Goal: Task Accomplishment & Management: Manage account settings

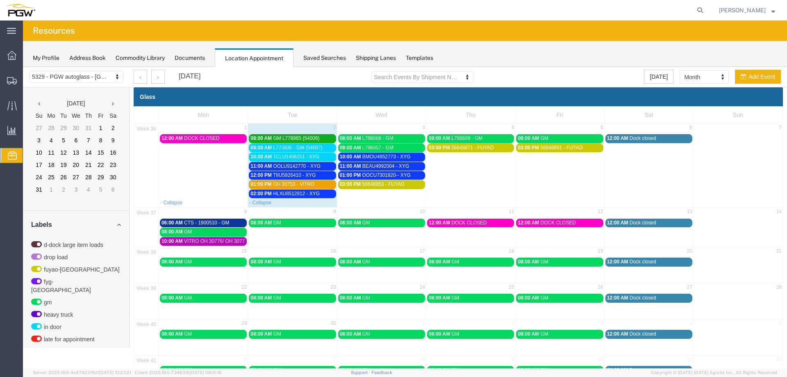
click at [383, 188] on link "03:00 PM 56648853 - FUYAO" at bounding box center [381, 184] width 87 height 9
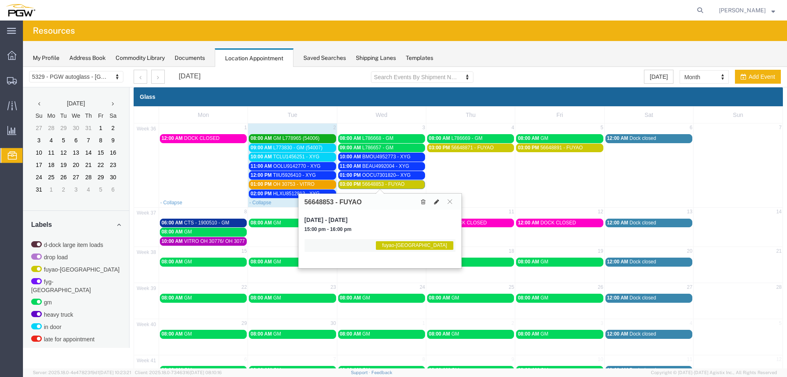
click at [438, 202] on icon at bounding box center [436, 202] width 5 height 6
select select "1"
select select "12921"
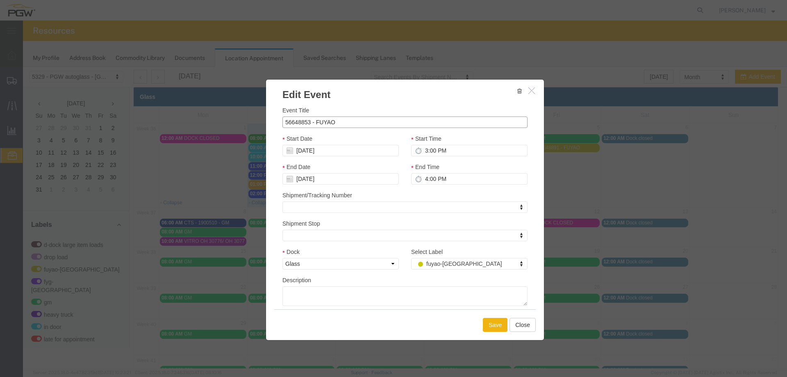
click at [392, 125] on input "56648853 - FUYAO" at bounding box center [404, 121] width 245 height 11
type input "56648853 - FUYAO (5395)"
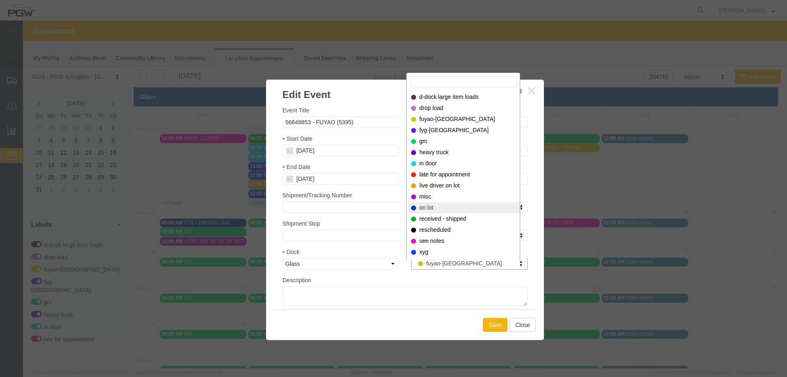
select select "300"
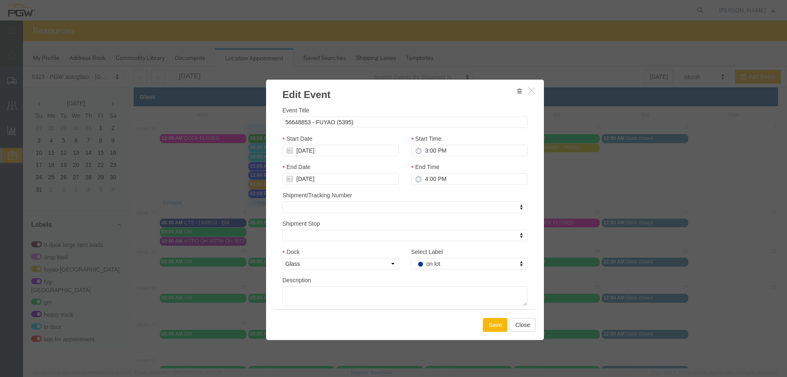
click at [491, 327] on button "Save" at bounding box center [495, 325] width 25 height 14
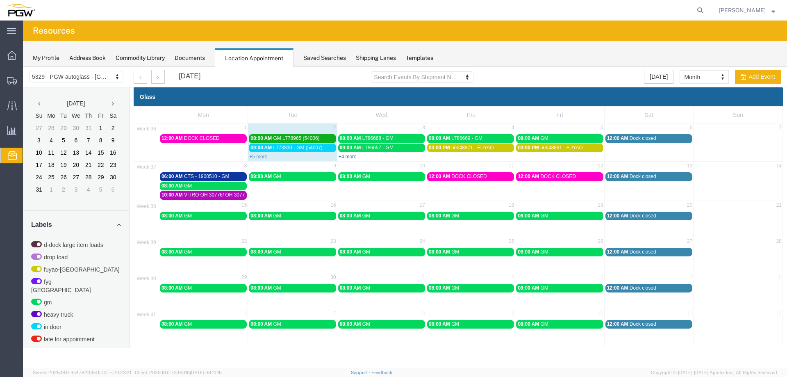
click at [346, 156] on link "+4 more" at bounding box center [348, 157] width 18 height 6
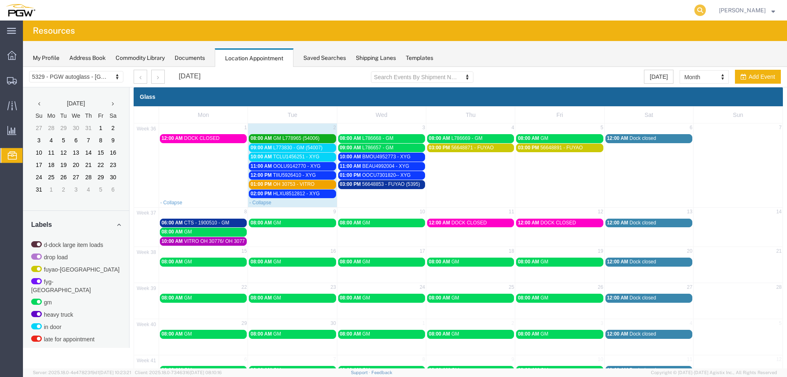
click at [700, 10] on icon at bounding box center [699, 10] width 11 height 11
paste input "667409"
type input "667409"
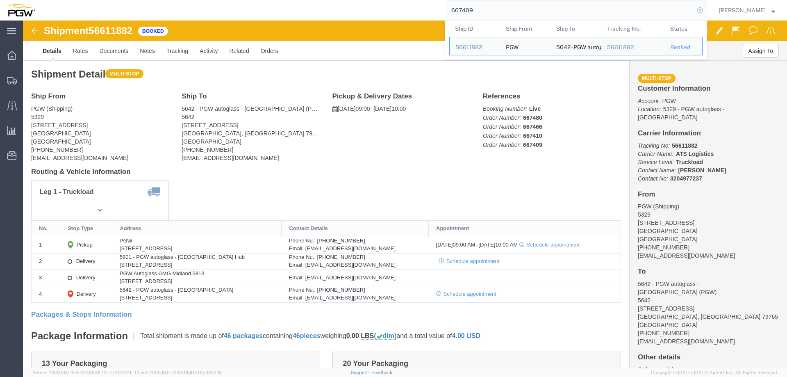
click at [706, 10] on icon at bounding box center [699, 10] width 11 height 11
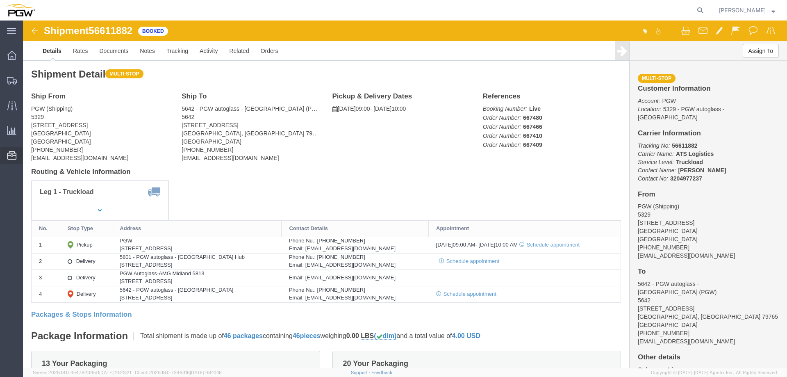
click at [0, 0] on span "Location Appointment" at bounding box center [0, 0] width 0 height 0
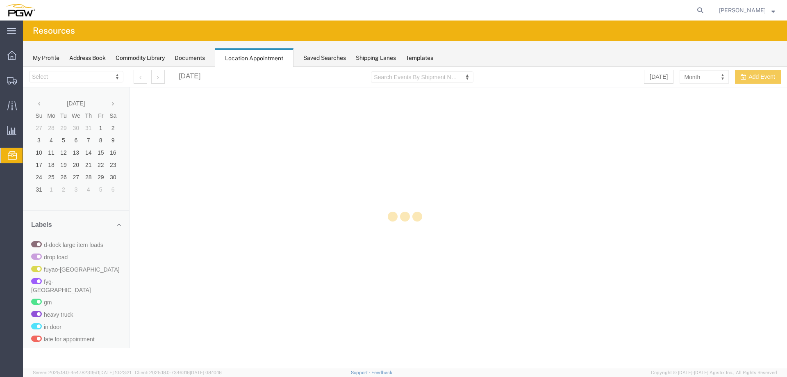
select select "28253"
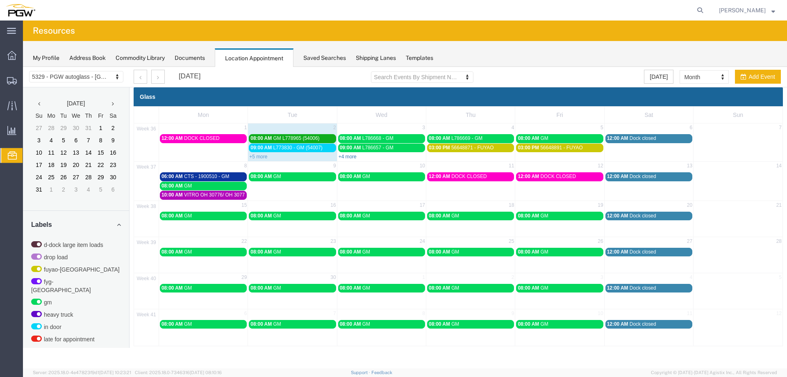
click at [350, 159] on link "+4 more" at bounding box center [348, 157] width 18 height 6
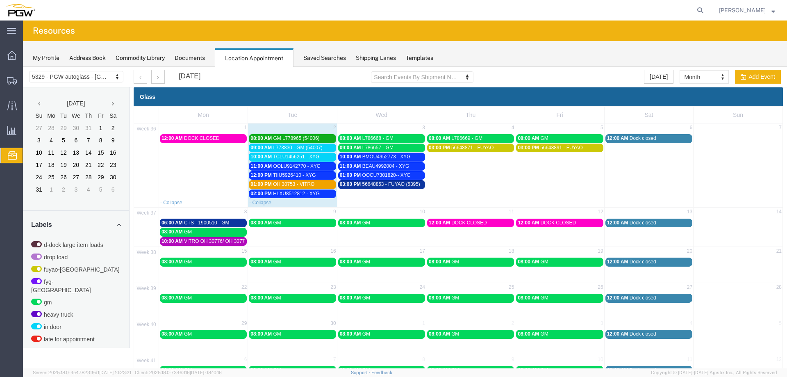
click at [311, 142] on link "08:00 AM GM L778965 (54006)" at bounding box center [292, 138] width 87 height 9
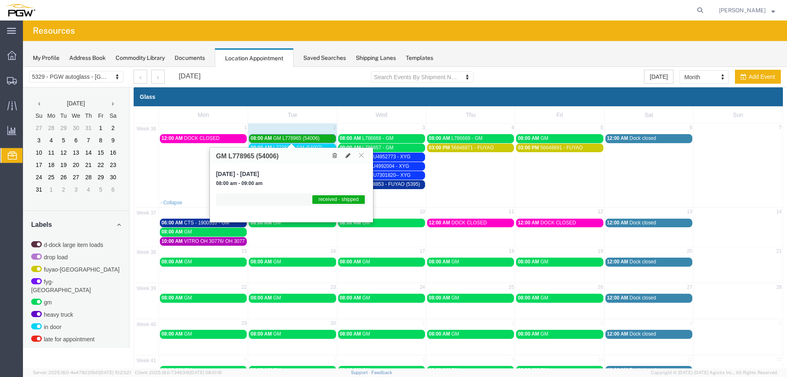
click at [311, 142] on link "08:00 AM GM L778965 (54006)" at bounding box center [292, 138] width 87 height 9
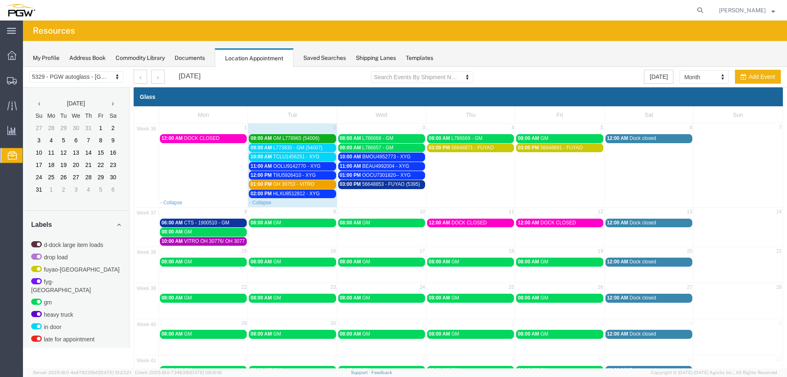
click at [309, 146] on span "L773830 - GM (54007)" at bounding box center [297, 148] width 49 height 6
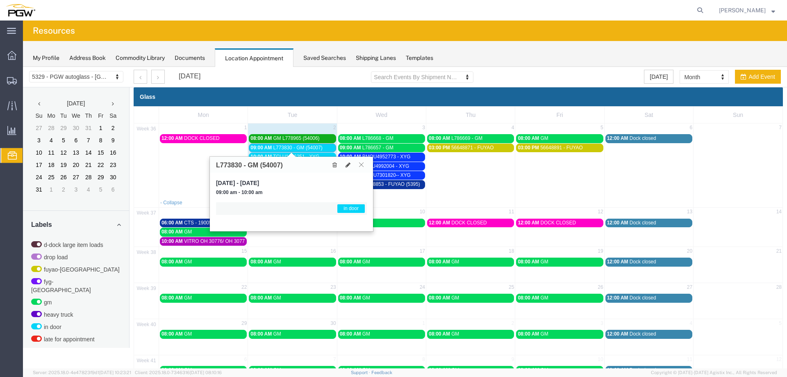
click at [358, 166] on button at bounding box center [361, 165] width 11 height 8
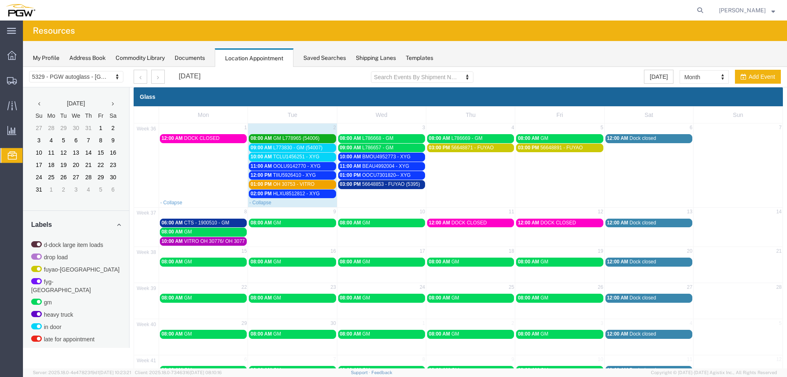
click at [309, 149] on span "L773830 - GM (54007)" at bounding box center [297, 148] width 49 height 6
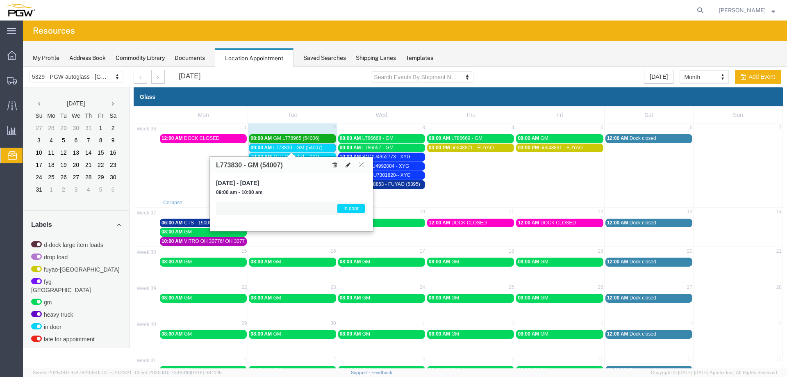
click at [347, 165] on icon at bounding box center [348, 165] width 5 height 6
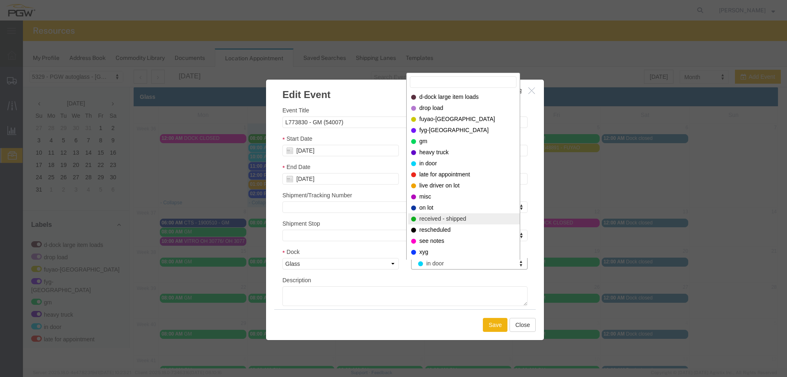
select select "200"
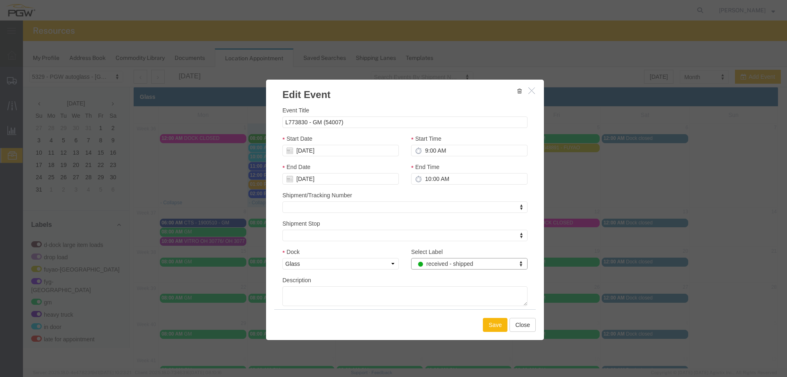
click at [487, 328] on button "Save" at bounding box center [495, 325] width 25 height 14
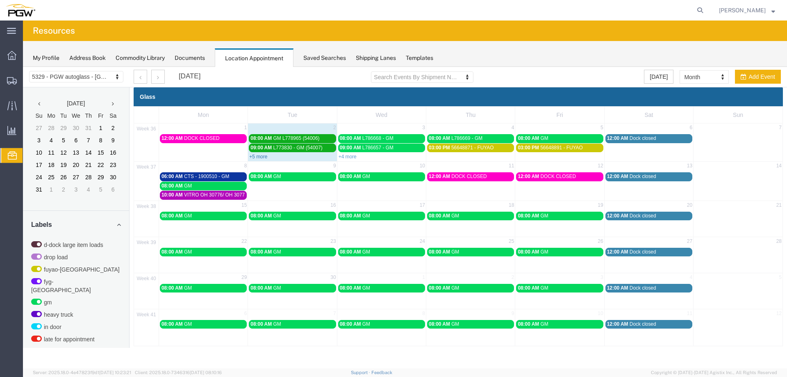
click at [264, 157] on link "+5 more" at bounding box center [258, 157] width 18 height 6
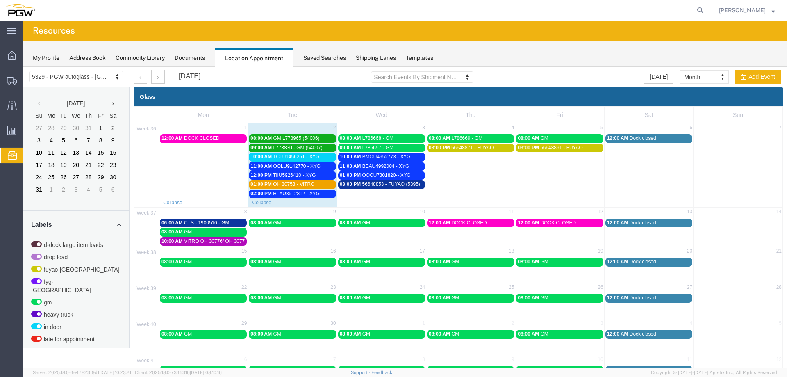
click at [264, 157] on span "10:00 AM" at bounding box center [260, 157] width 21 height 6
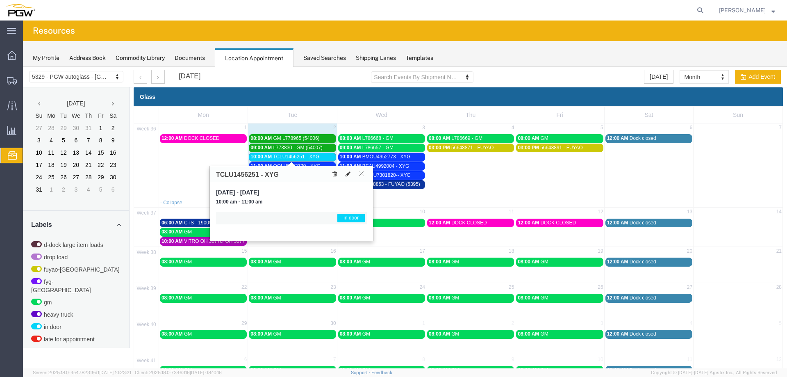
click at [350, 175] on icon at bounding box center [348, 174] width 5 height 6
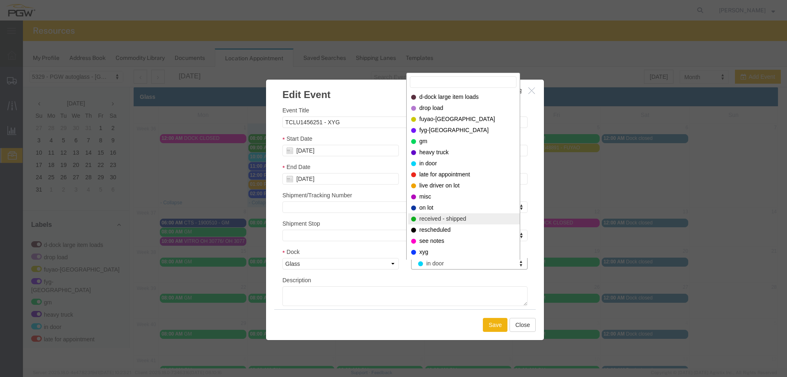
select select "200"
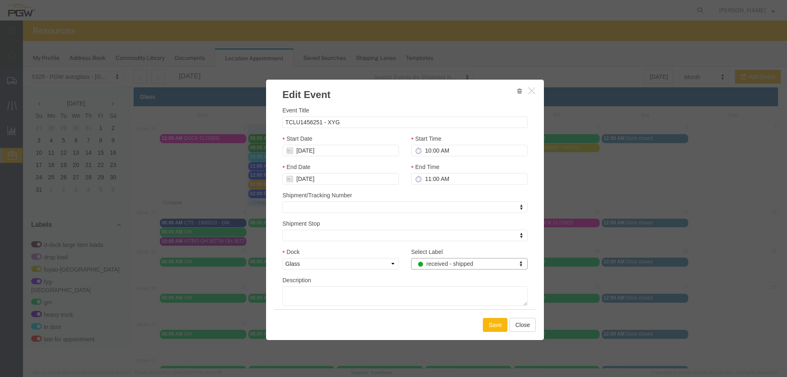
click at [485, 321] on button "Save" at bounding box center [495, 325] width 25 height 14
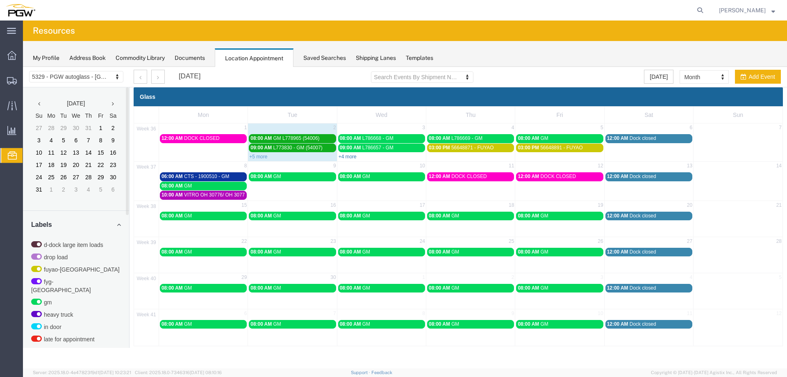
click at [346, 159] on link "+4 more" at bounding box center [348, 157] width 18 height 6
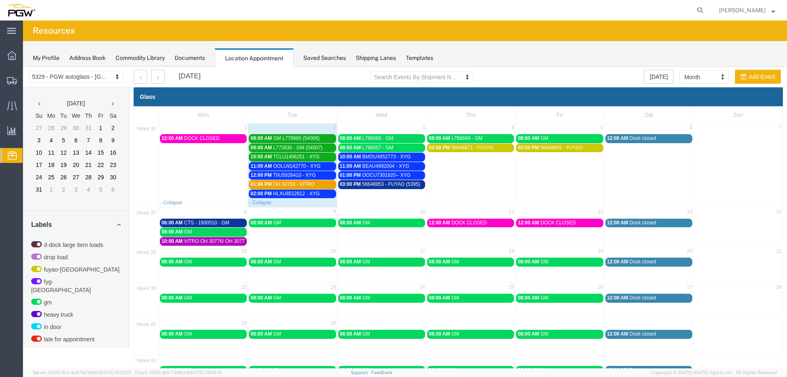
click at [275, 167] on span "OOLU9142770 - XYG" at bounding box center [297, 166] width 48 height 6
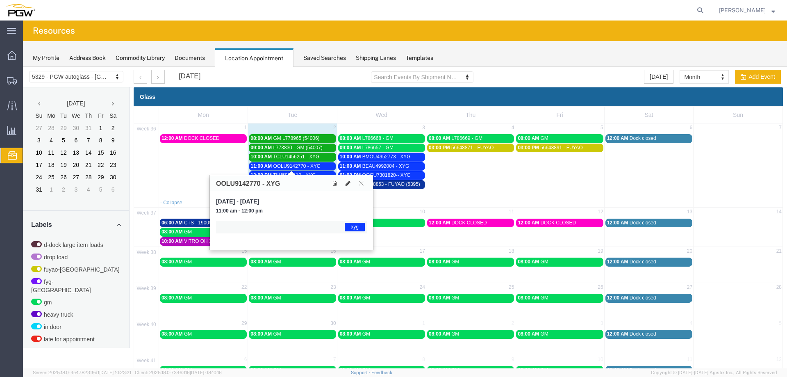
click at [348, 183] on icon at bounding box center [348, 183] width 5 height 6
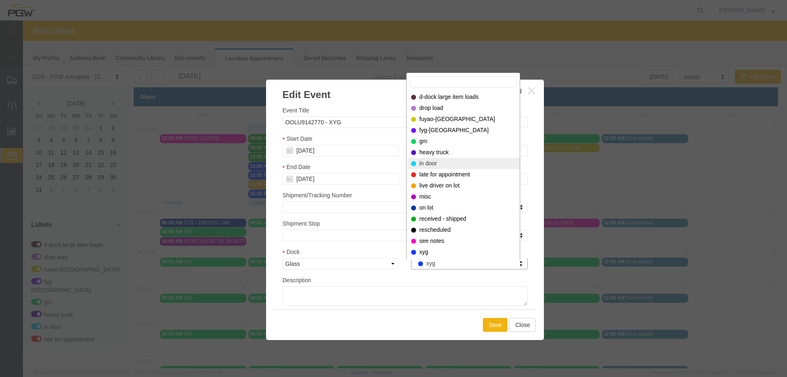
select select "220"
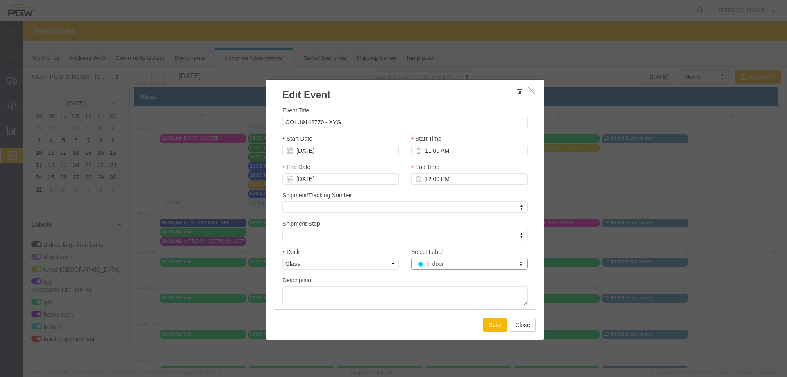
click at [487, 323] on button "Save" at bounding box center [495, 325] width 25 height 14
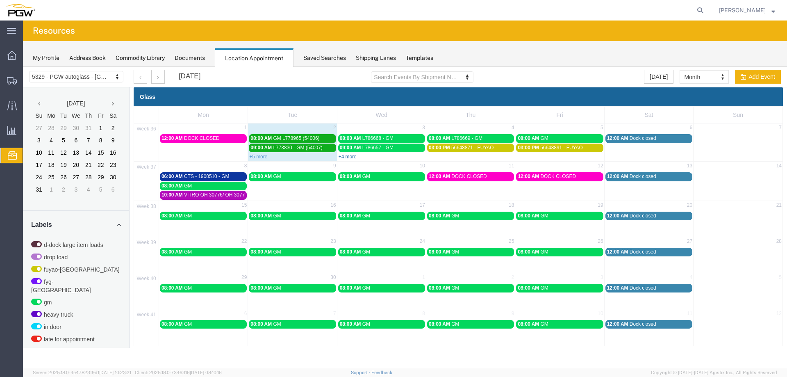
click at [344, 154] on link "+4 more" at bounding box center [348, 157] width 18 height 6
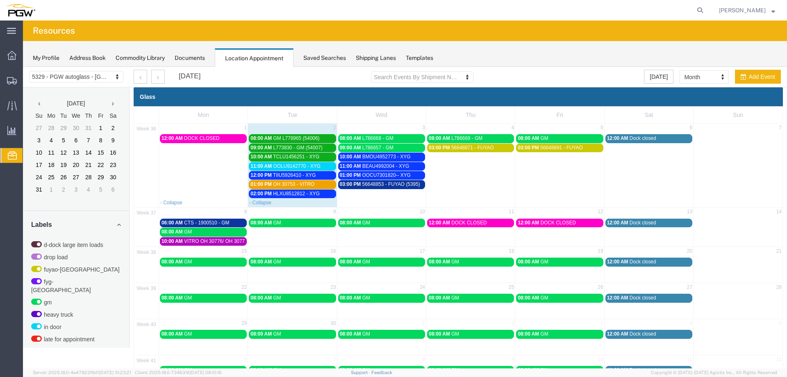
click at [304, 184] on span "OH 30753 - VITRO" at bounding box center [293, 184] width 41 height 6
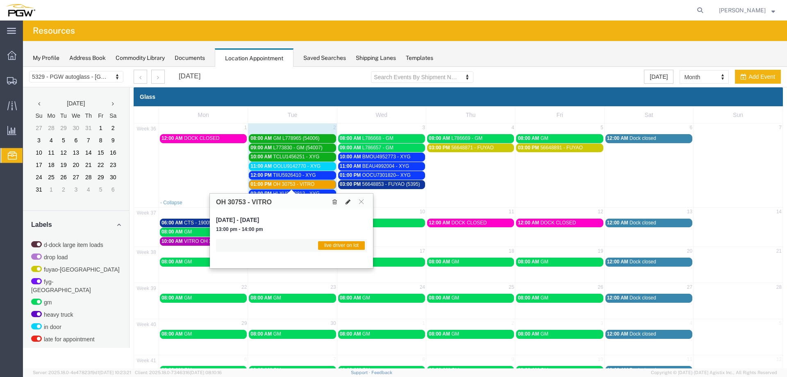
click at [346, 200] on icon at bounding box center [348, 202] width 5 height 6
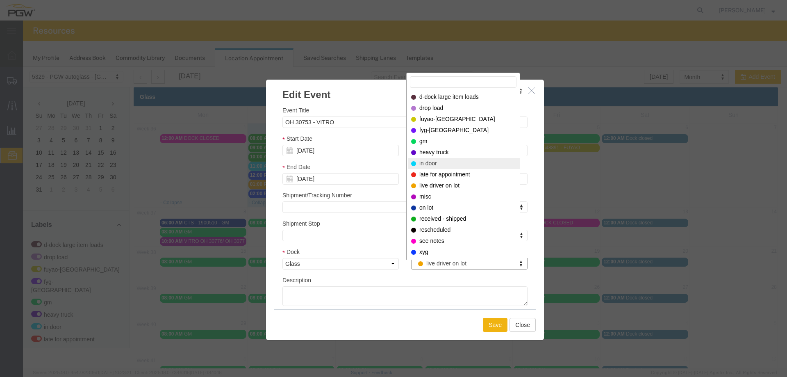
select select "220"
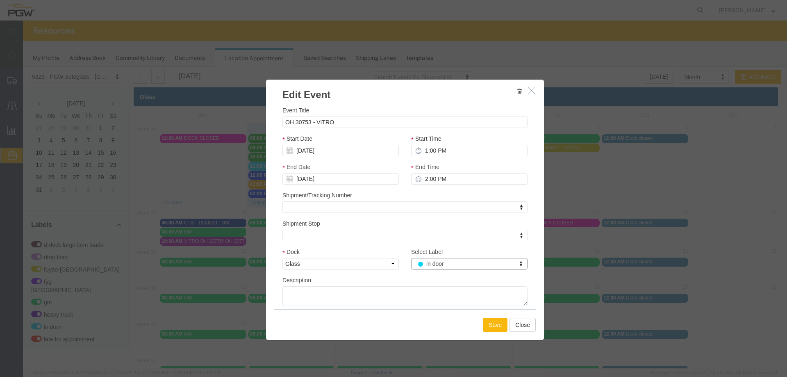
click at [485, 325] on button "Save" at bounding box center [495, 325] width 25 height 14
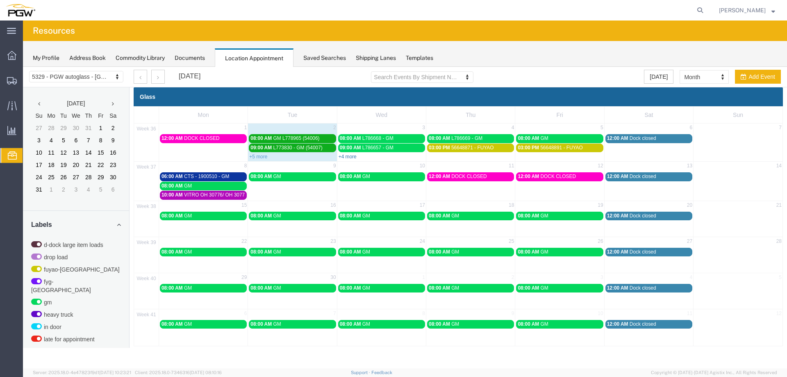
click at [354, 158] on link "+4 more" at bounding box center [348, 157] width 18 height 6
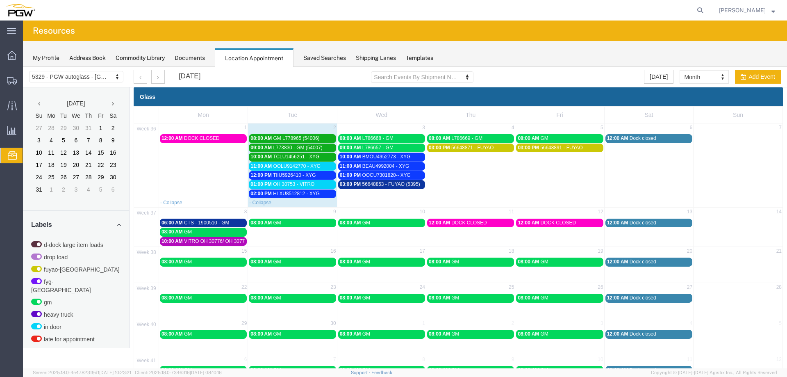
click at [287, 172] on span "TIIU5926410 - XYG" at bounding box center [294, 175] width 43 height 6
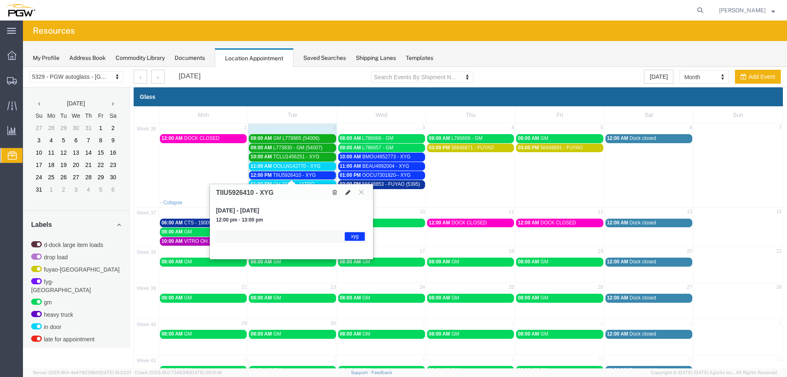
click at [346, 191] on icon at bounding box center [348, 192] width 5 height 6
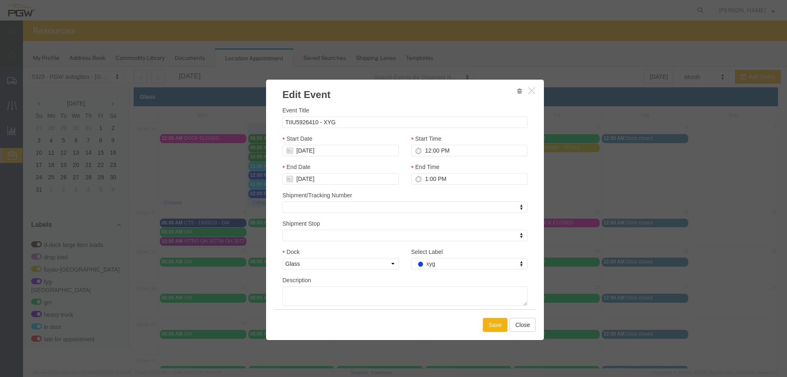
click at [432, 270] on div "Select Label xyg Select Label Select Label d-dock large item loads drop load fu…" at bounding box center [469, 261] width 129 height 28
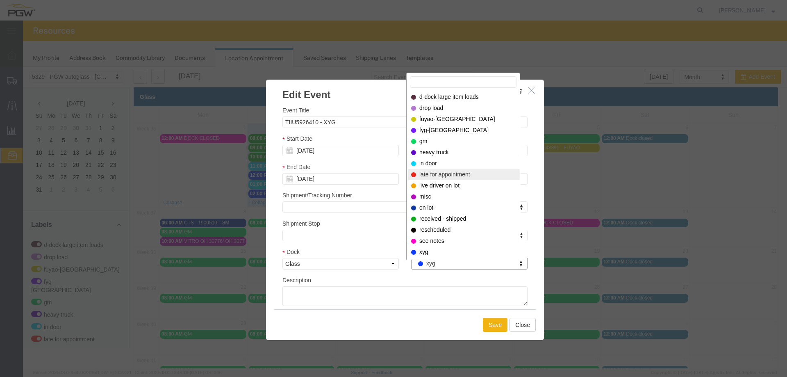
select select "260"
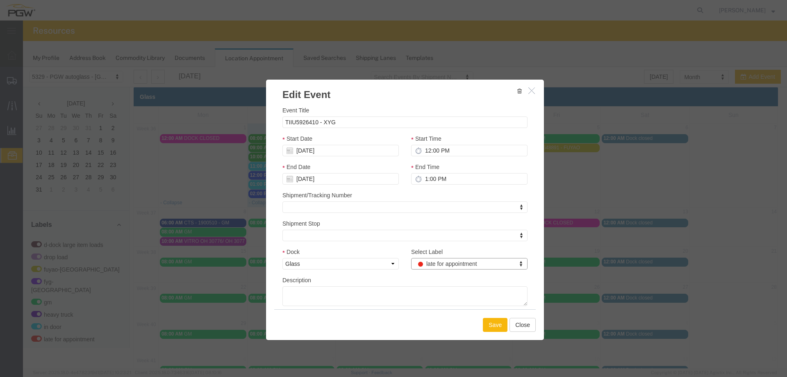
click at [484, 323] on button "Save" at bounding box center [495, 325] width 25 height 14
